Goal: Information Seeking & Learning: Learn about a topic

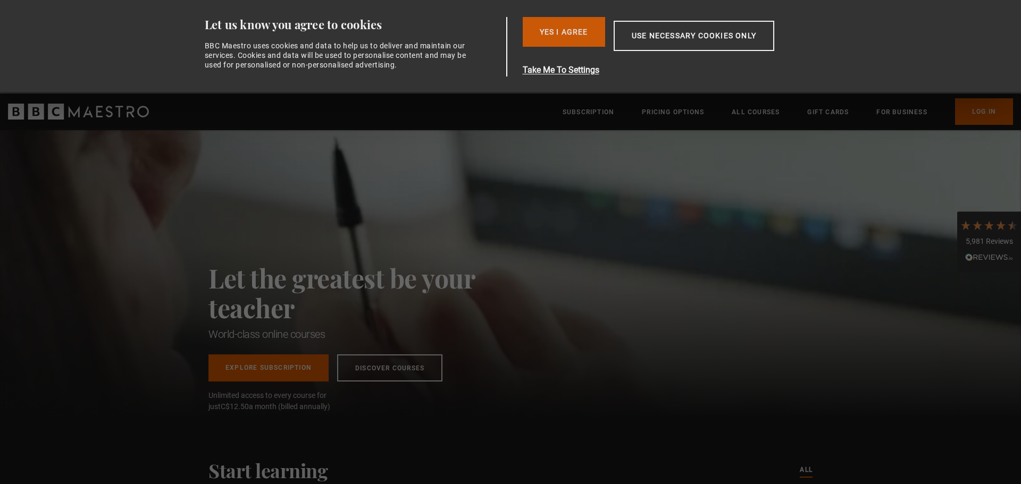
click at [551, 32] on button "Yes I Agree" at bounding box center [564, 32] width 82 height 30
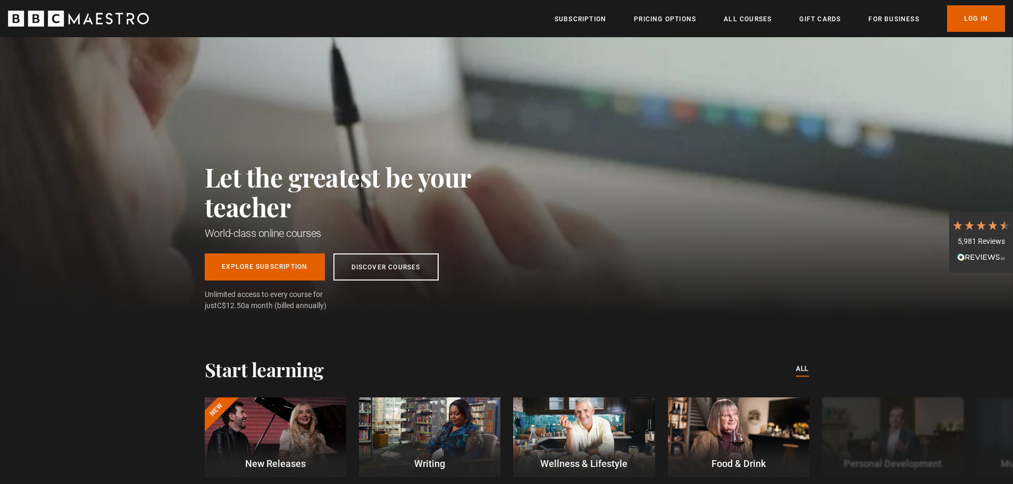
scroll to position [159, 0]
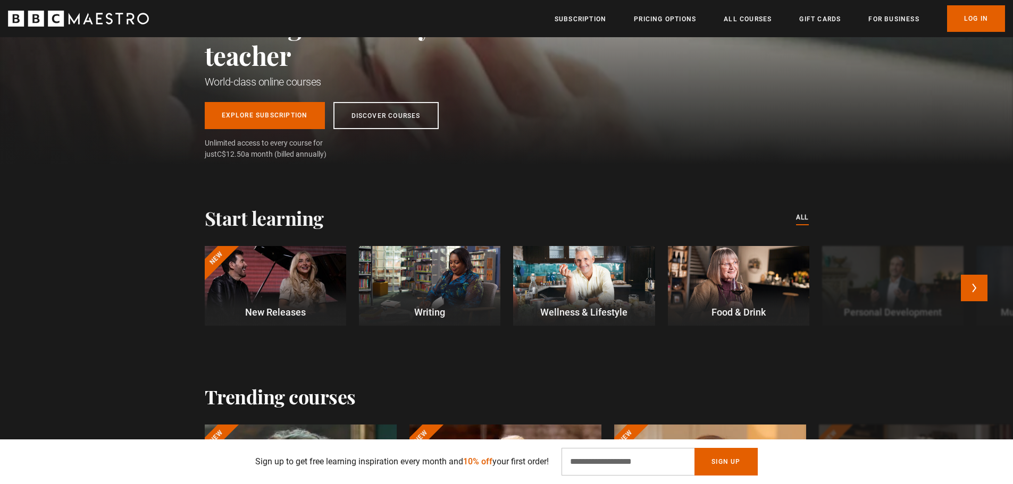
click at [460, 251] on div at bounding box center [429, 286] width 141 height 80
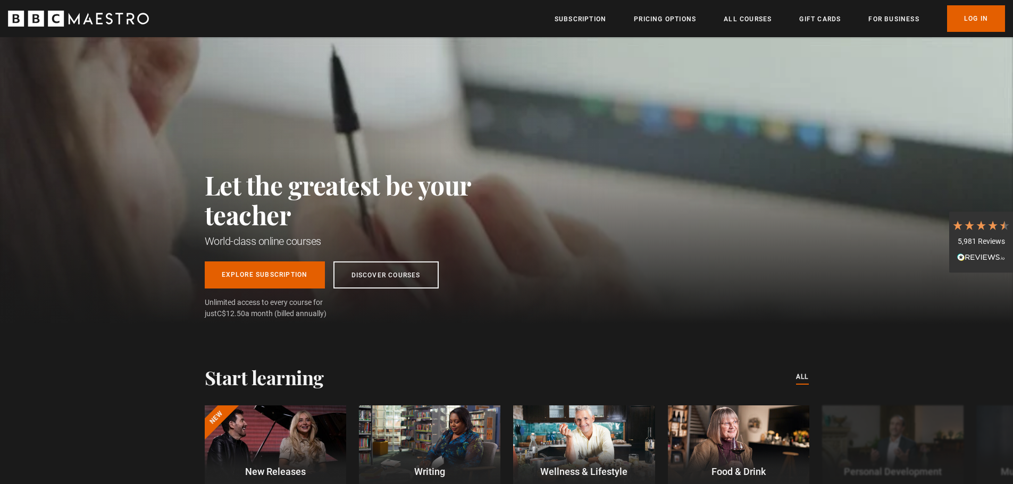
click at [430, 440] on div "Thanks for signing up. Check your inbox - your discount code is on the way! Oop…" at bounding box center [506, 462] width 685 height 45
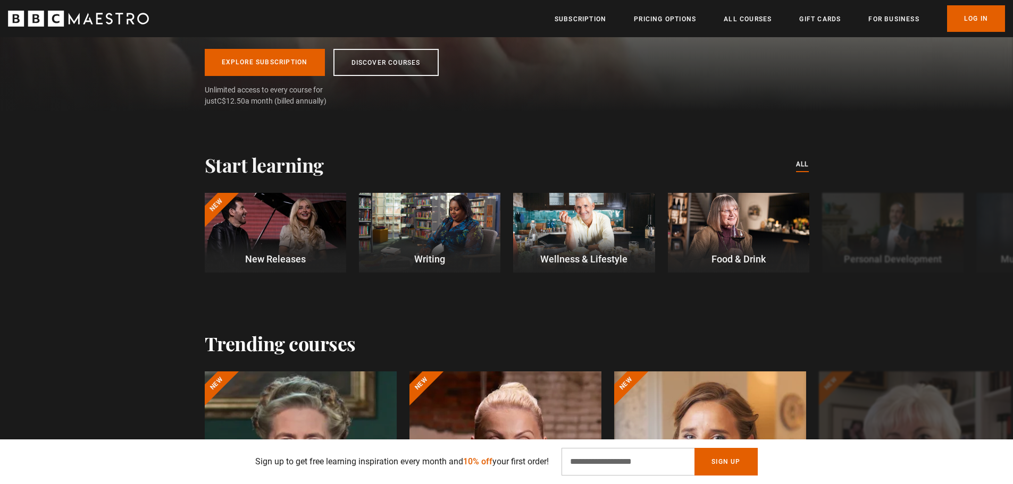
scroll to position [0, 279]
click at [764, 20] on link "All Courses" at bounding box center [748, 19] width 48 height 11
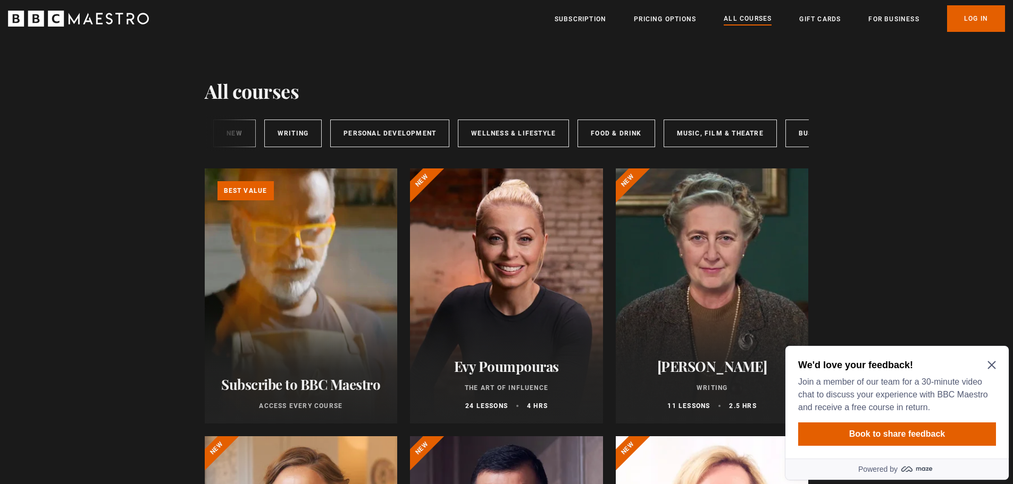
scroll to position [0, 176]
click at [758, 135] on link "Art & Design" at bounding box center [767, 134] width 76 height 28
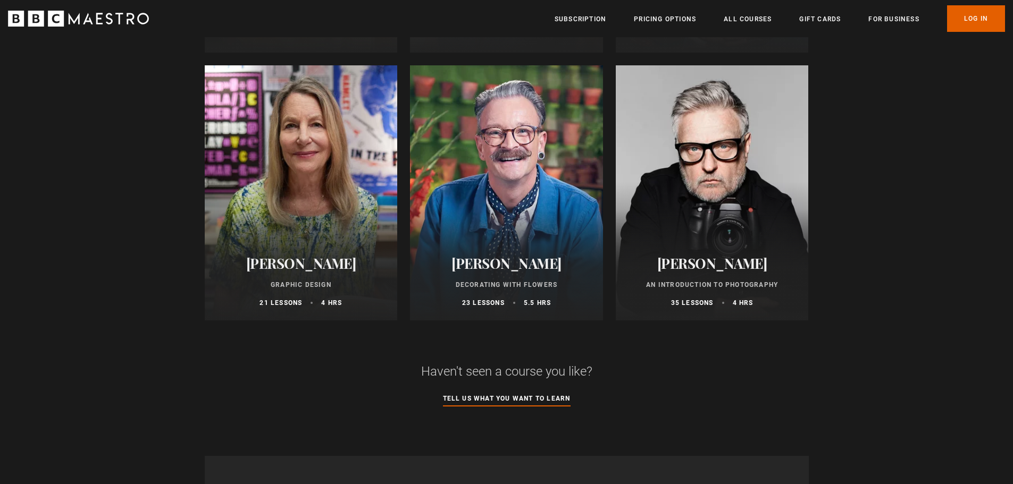
scroll to position [319, 0]
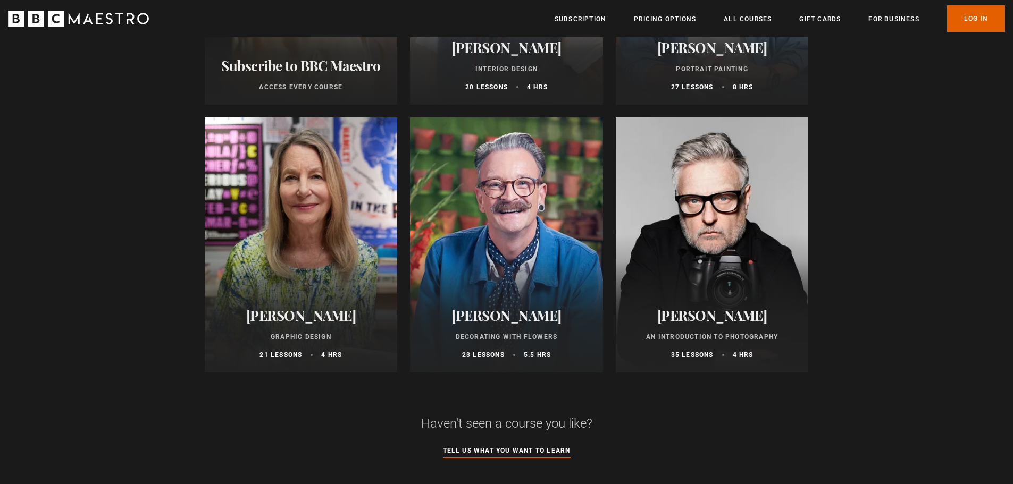
click at [701, 258] on div at bounding box center [712, 244] width 193 height 255
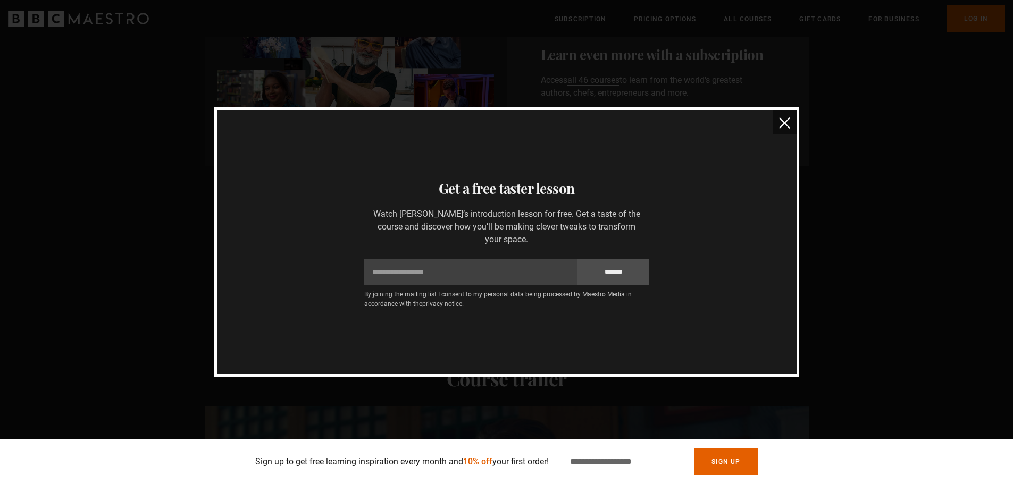
scroll to position [585, 0]
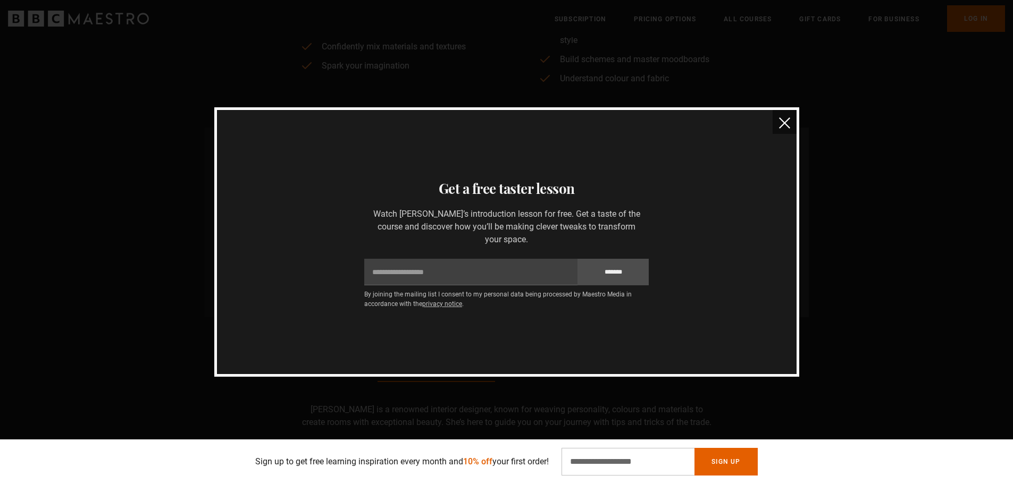
click at [785, 126] on img "close" at bounding box center [784, 122] width 11 height 11
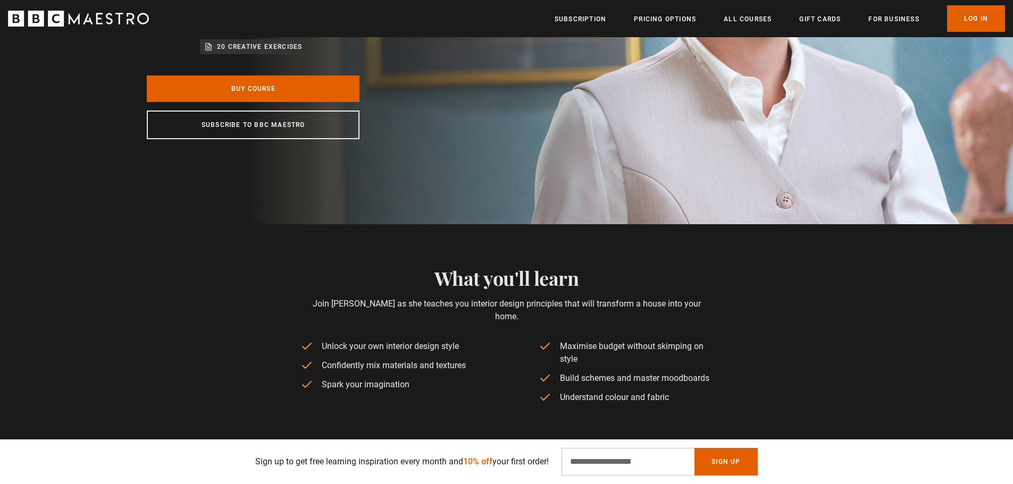
scroll to position [0, 0]
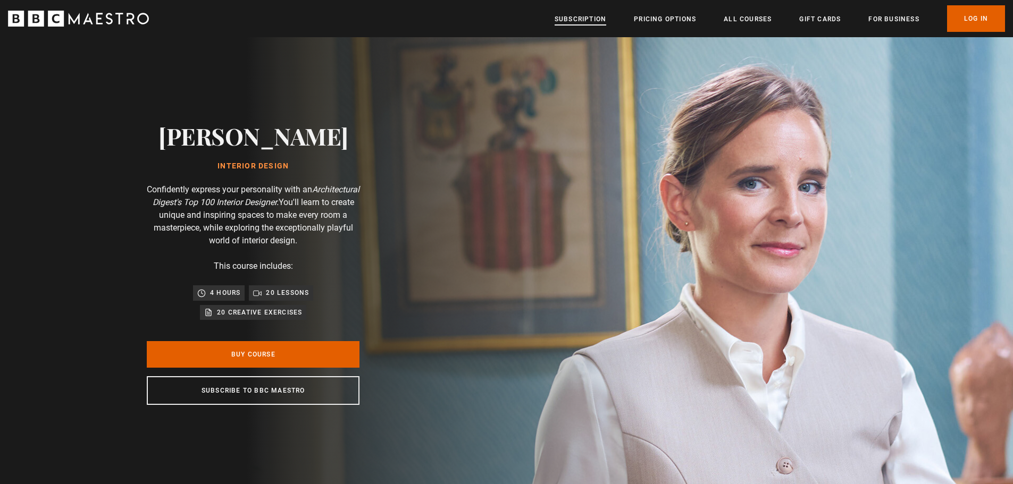
click at [571, 18] on link "Subscription" at bounding box center [580, 19] width 52 height 11
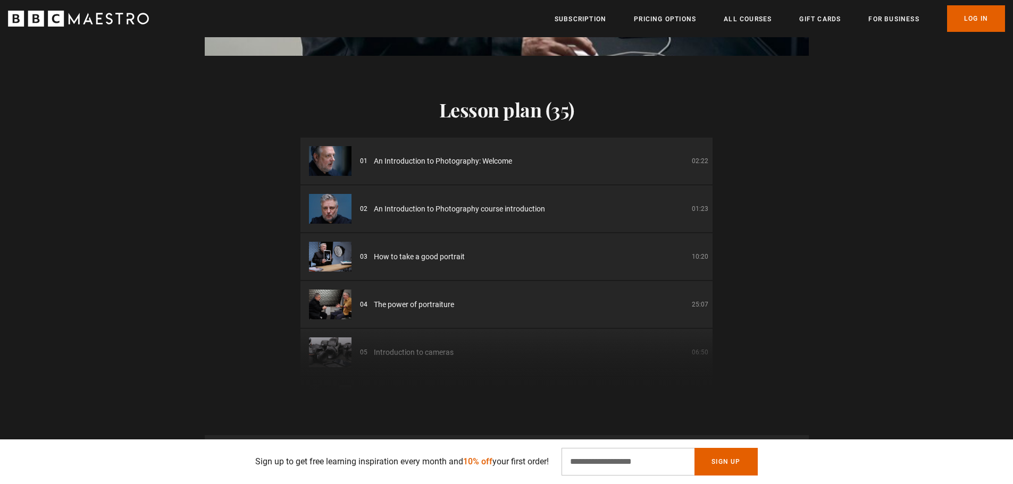
scroll to position [1223, 0]
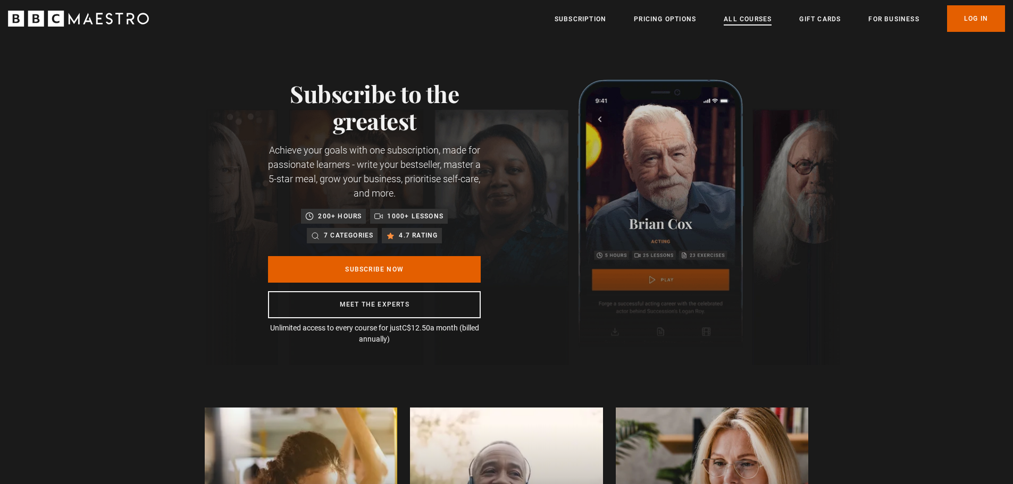
click at [733, 23] on link "All Courses" at bounding box center [748, 19] width 48 height 11
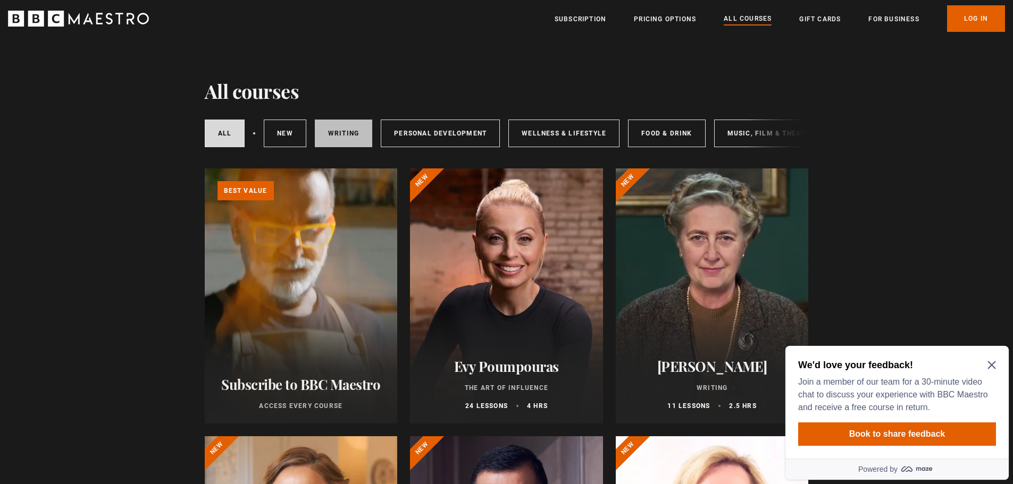
click at [344, 142] on link "Writing" at bounding box center [343, 134] width 57 height 28
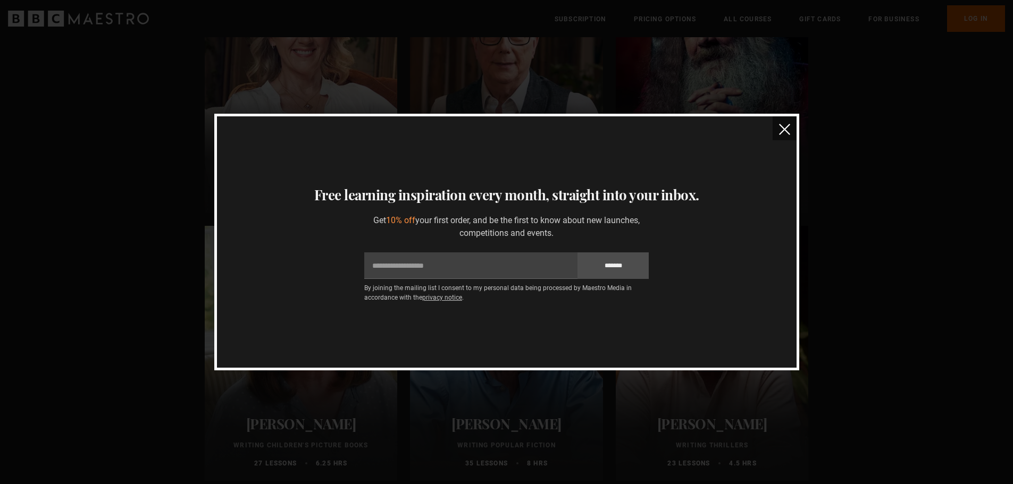
scroll to position [159, 0]
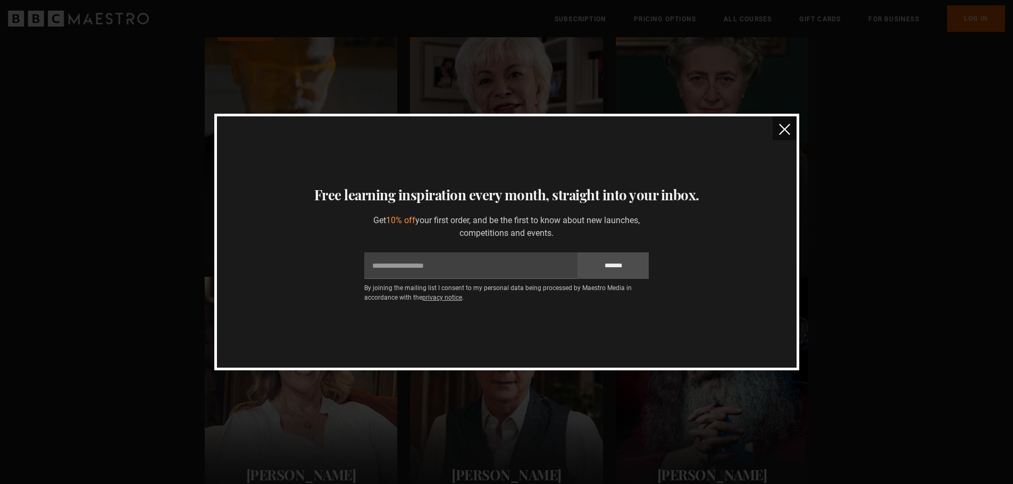
click at [785, 128] on img "close" at bounding box center [784, 129] width 11 height 11
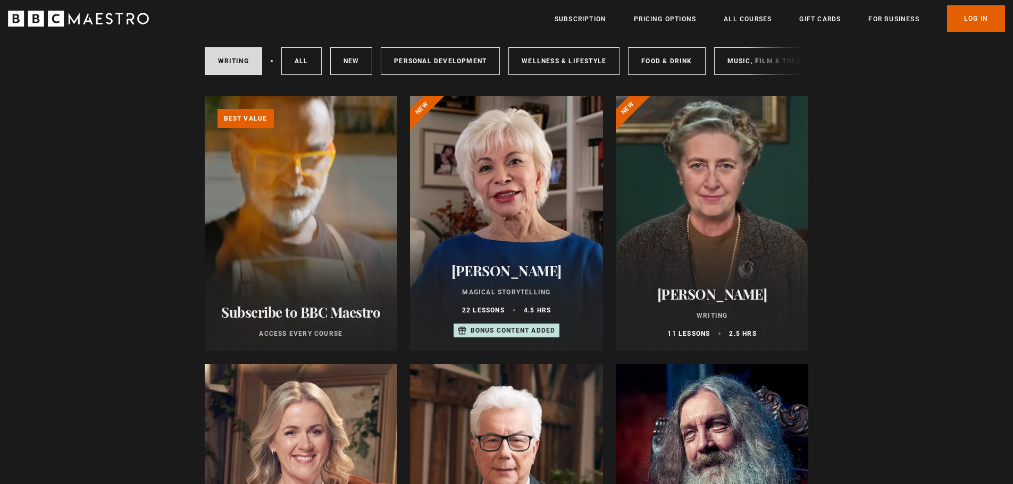
scroll to position [0, 0]
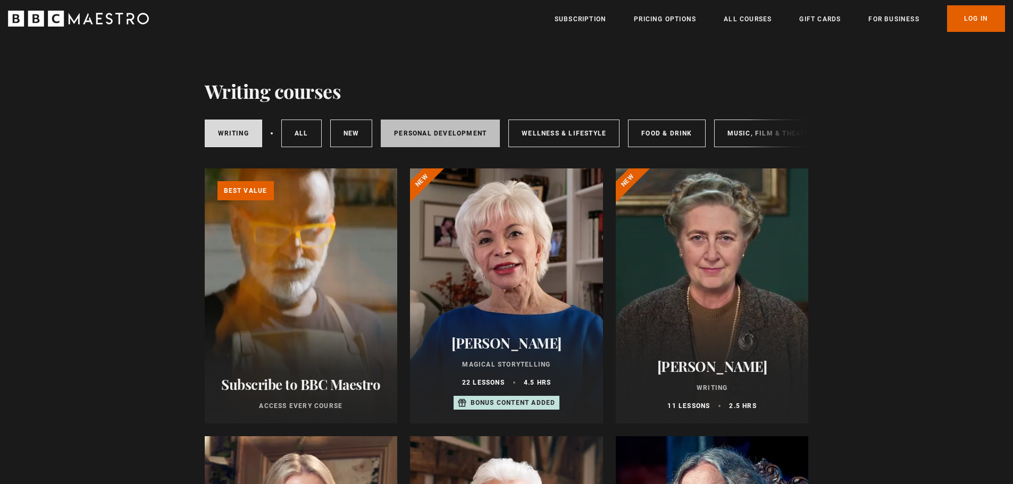
click at [465, 138] on link "Personal Development" at bounding box center [440, 134] width 119 height 28
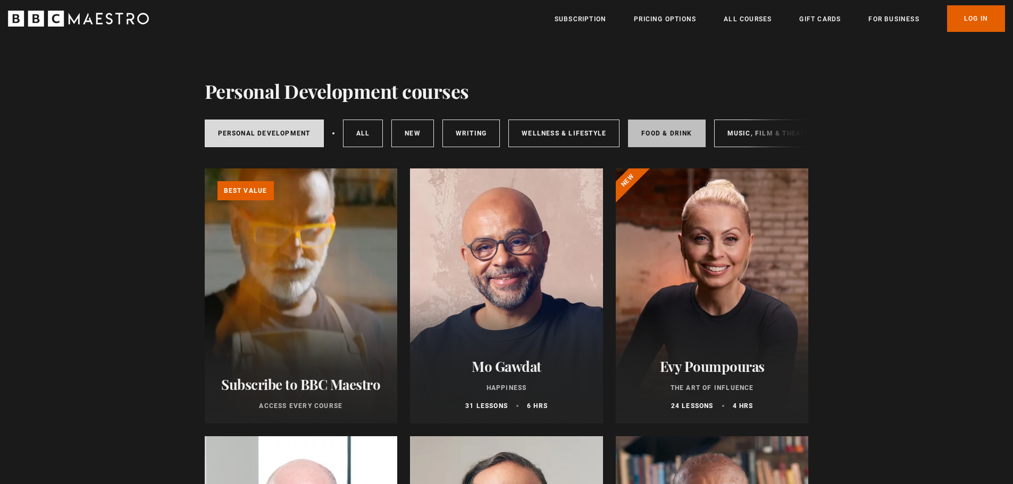
click at [659, 135] on link "Food & Drink" at bounding box center [666, 134] width 77 height 28
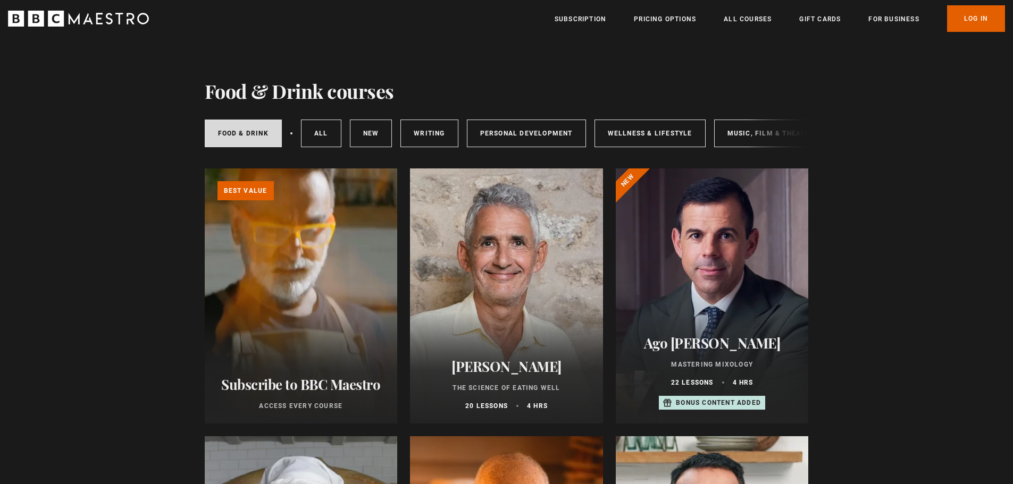
click at [750, 136] on div "Food & Drink All courses New courses Writing Personal Development Wellness & Li…" at bounding box center [507, 133] width 604 height 36
click at [733, 128] on link "Music, Film & Theatre" at bounding box center [770, 134] width 113 height 28
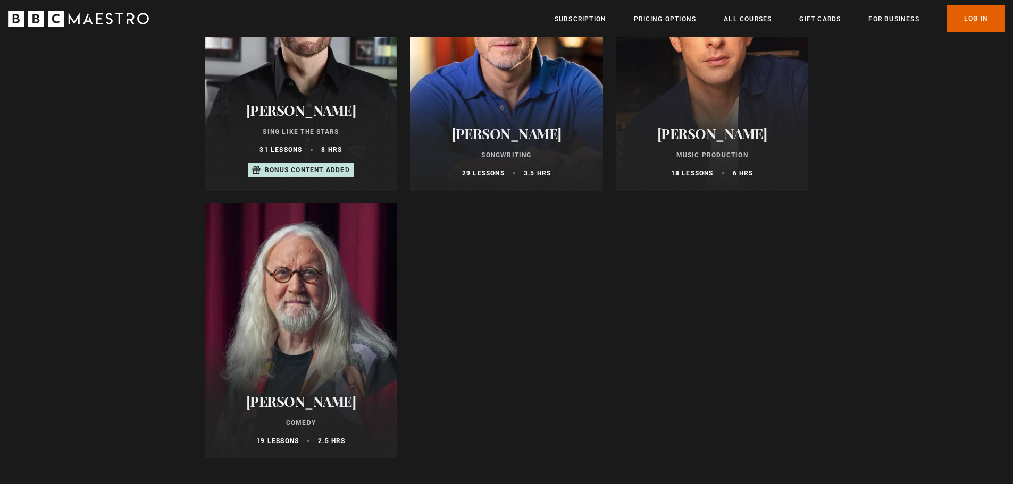
scroll to position [851, 0]
